Goal: Task Accomplishment & Management: Manage account settings

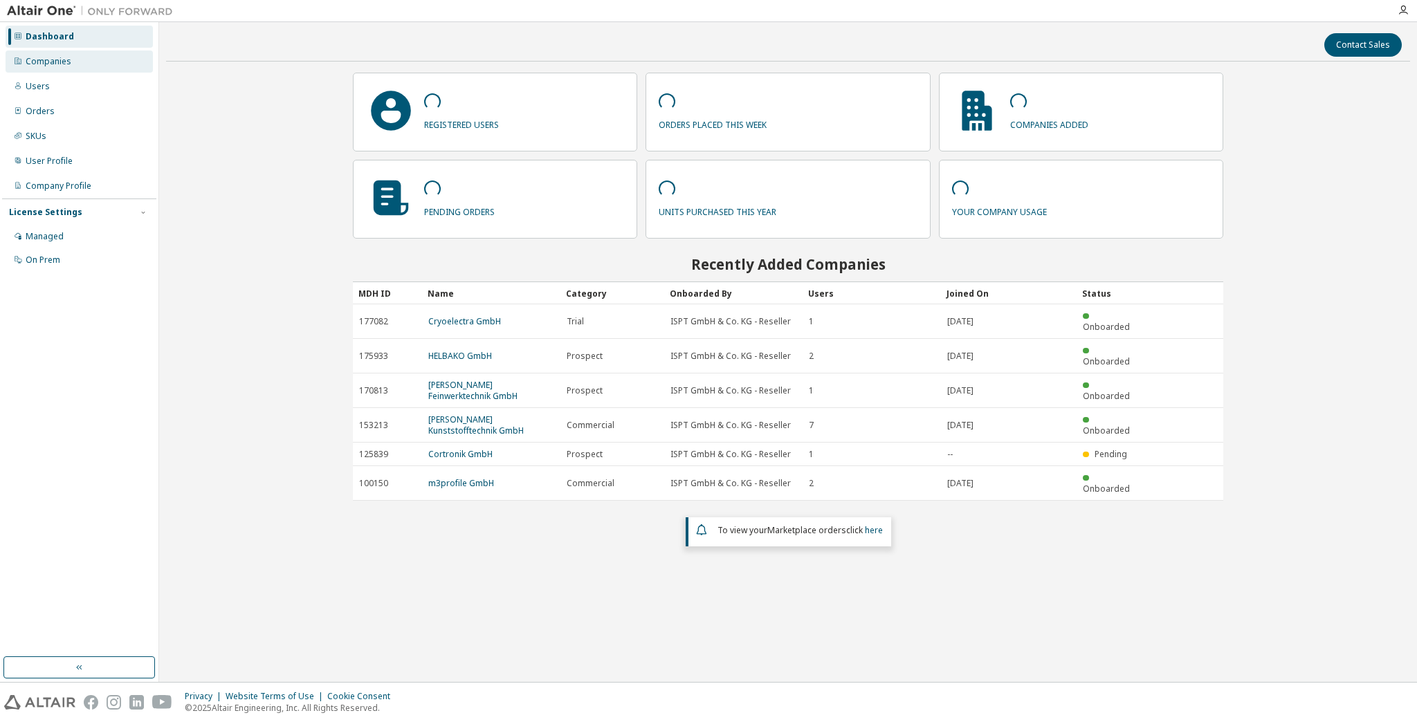
click at [55, 64] on div "Companies" at bounding box center [49, 61] width 46 height 11
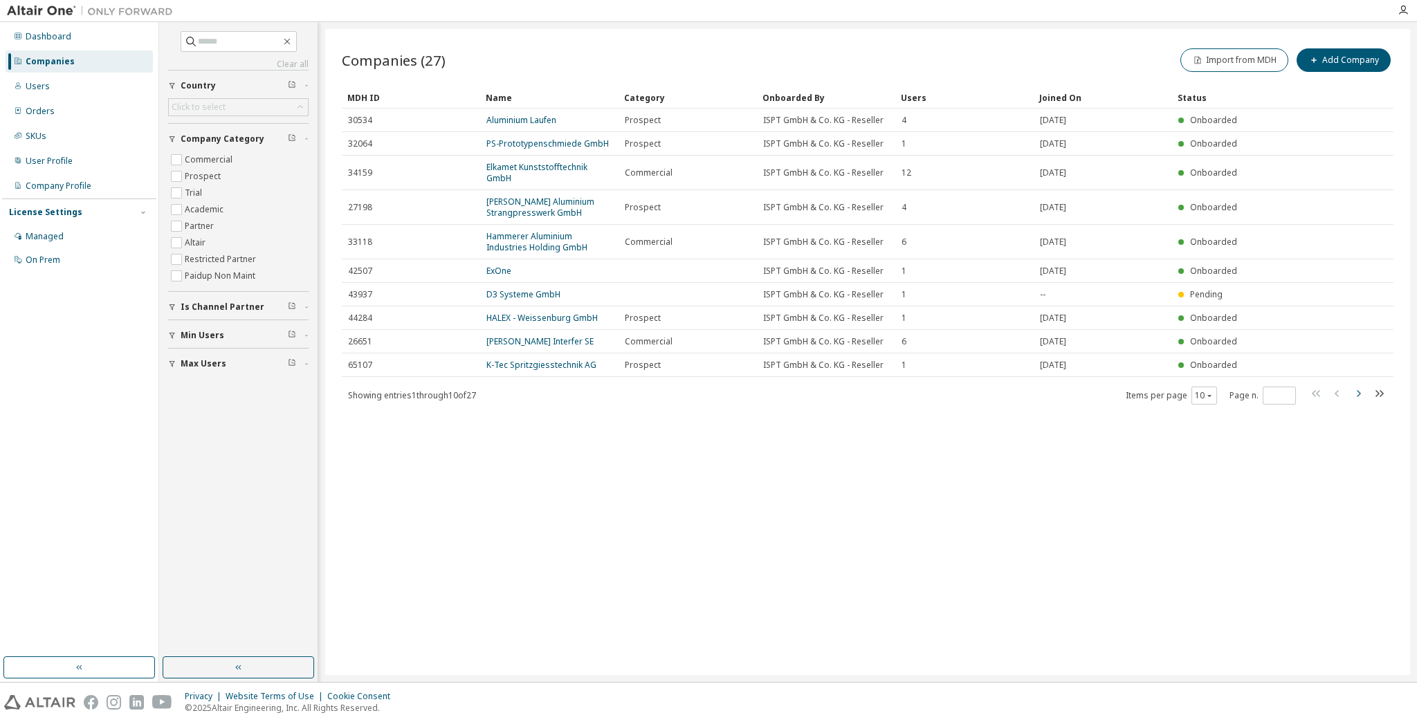
click at [1359, 392] on icon "button" at bounding box center [1359, 393] width 4 height 7
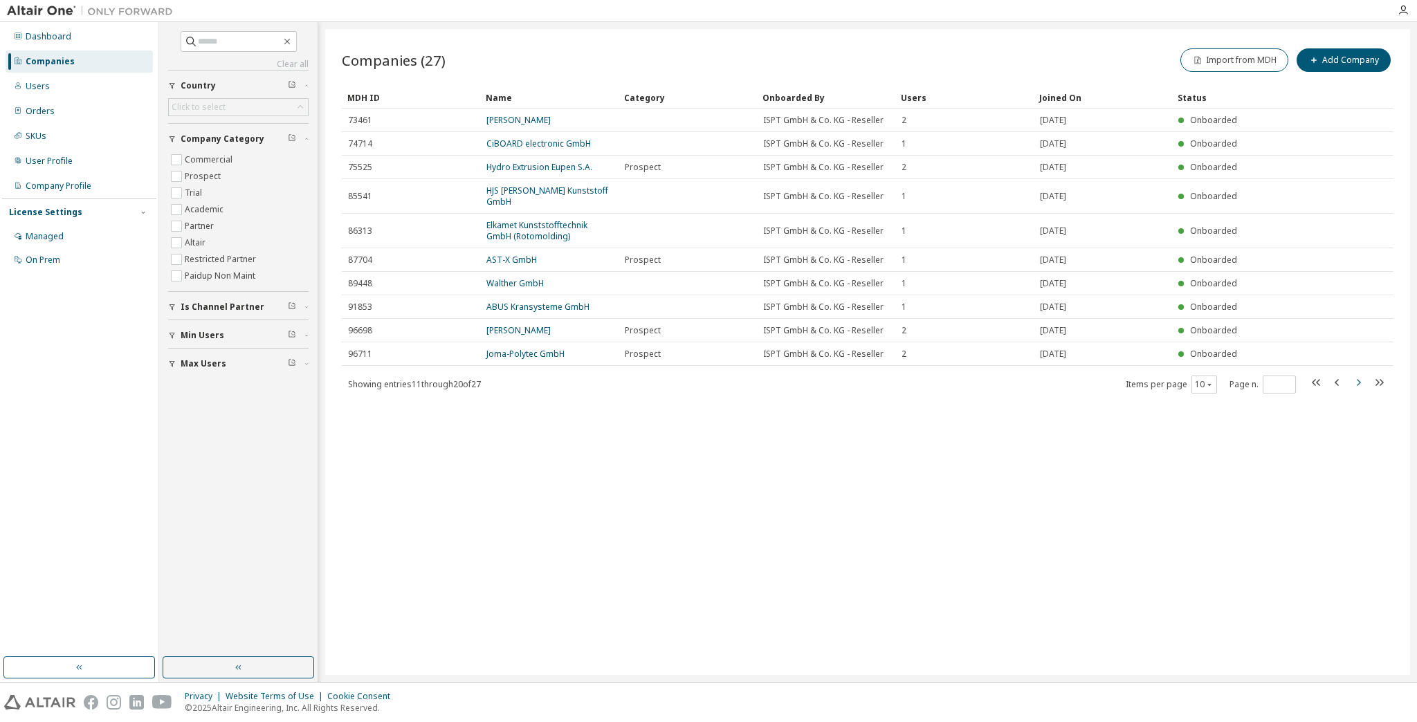
click at [1358, 379] on icon "button" at bounding box center [1359, 382] width 4 height 7
type input "*"
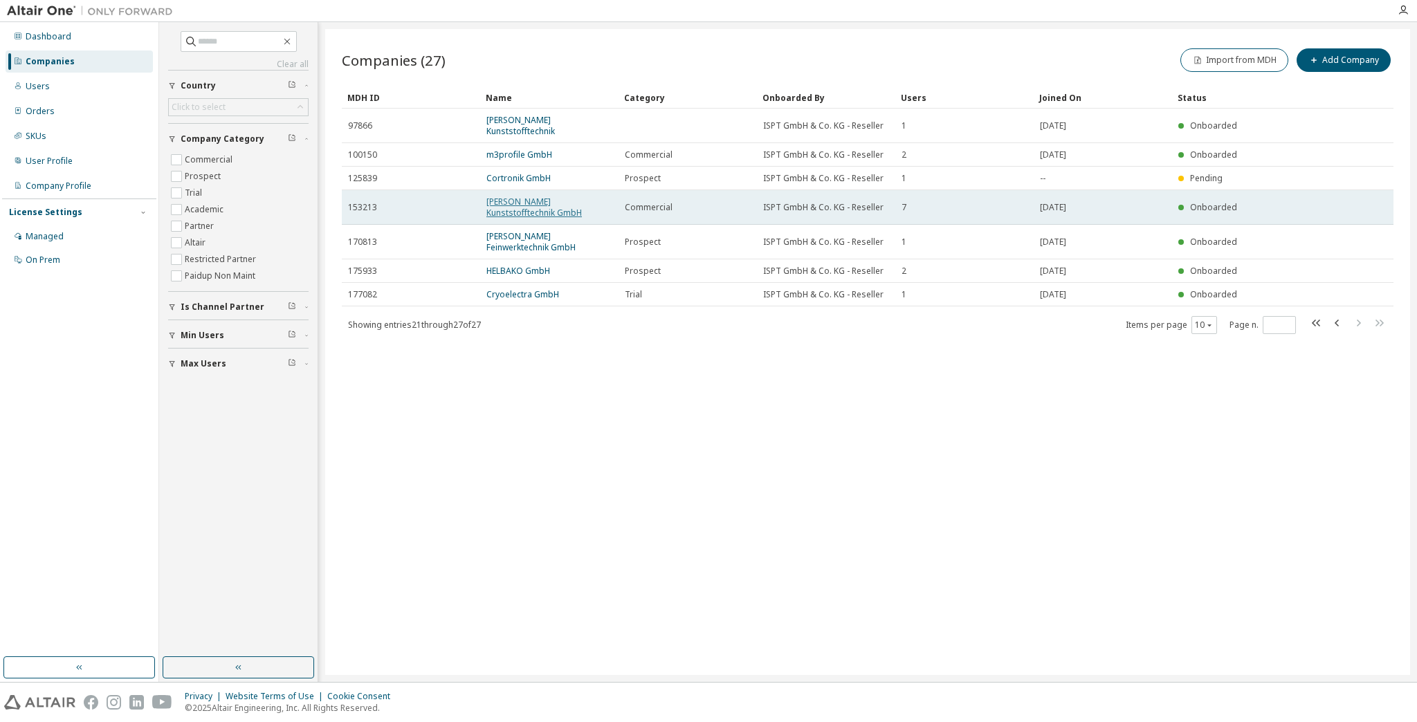
click at [554, 196] on link "[PERSON_NAME] Kunststofftechnik GmbH" at bounding box center [533, 207] width 95 height 23
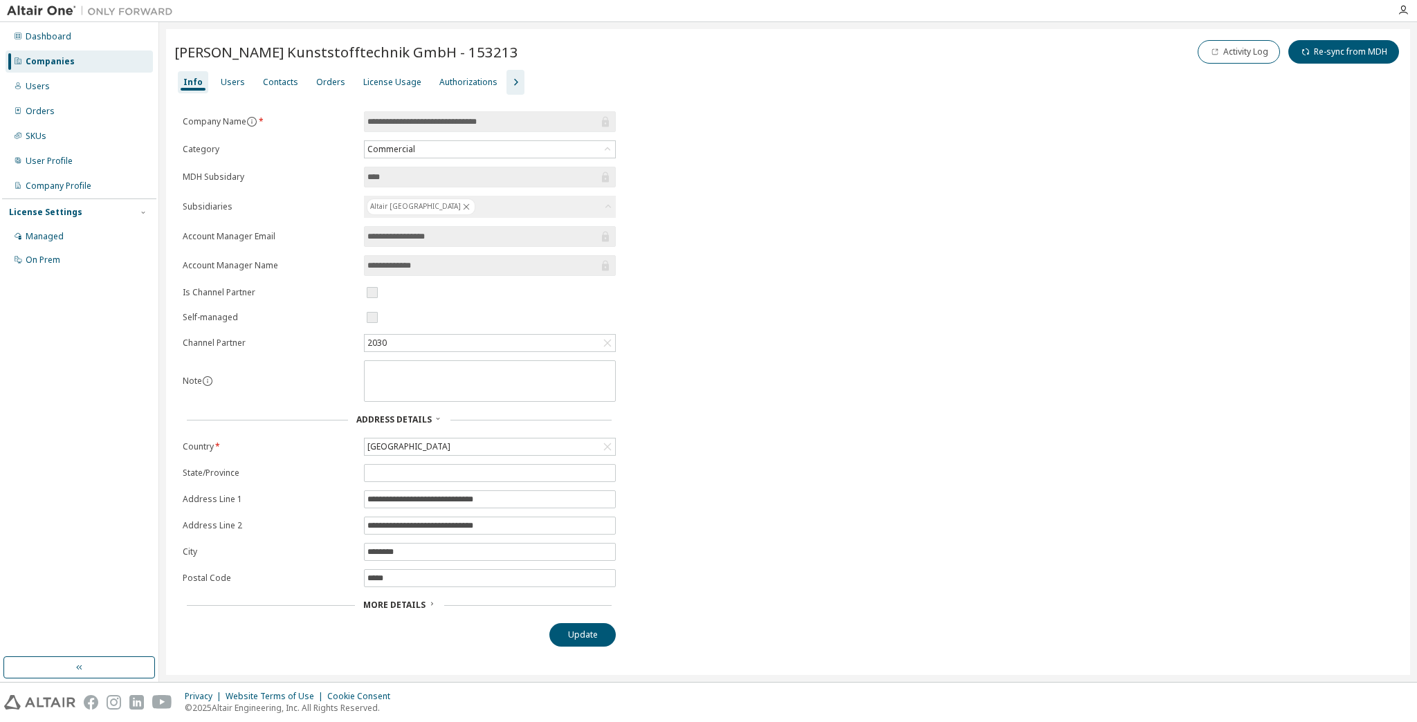
click at [372, 86] on div "License Usage" at bounding box center [392, 82] width 58 height 11
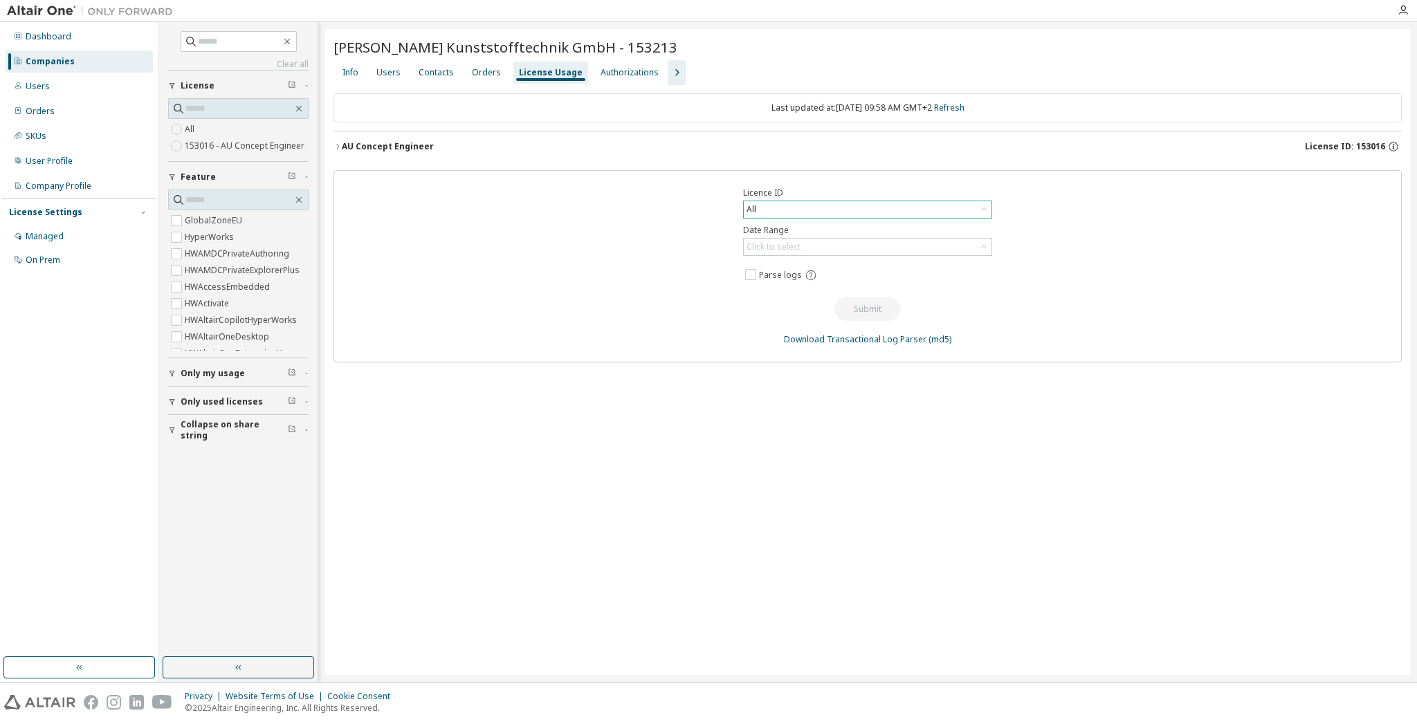
click at [949, 210] on div "All" at bounding box center [868, 209] width 248 height 17
click at [939, 295] on li "153016 - AU Concept Engineer" at bounding box center [867, 301] width 246 height 18
click at [351, 144] on div "AU Concept Engineer" at bounding box center [388, 146] width 92 height 11
